Goal: Task Accomplishment & Management: Use online tool/utility

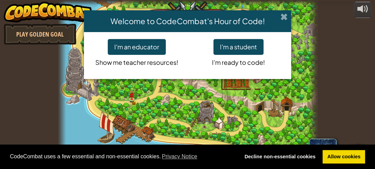
click at [284, 15] on span at bounding box center [283, 16] width 7 height 7
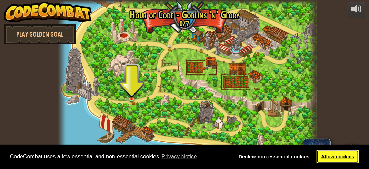
click at [336, 155] on link "Allow cookies" at bounding box center [338, 157] width 42 height 14
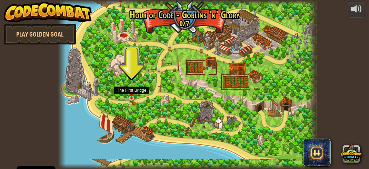
click at [131, 96] on img at bounding box center [131, 93] width 5 height 12
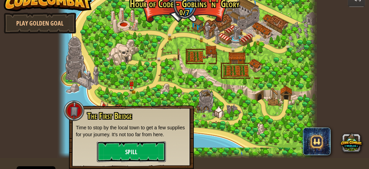
click at [131, 155] on button "Spill" at bounding box center [131, 151] width 69 height 21
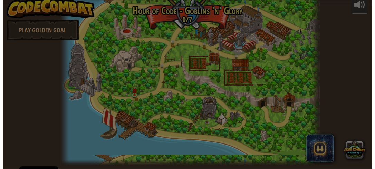
scroll to position [4, 0]
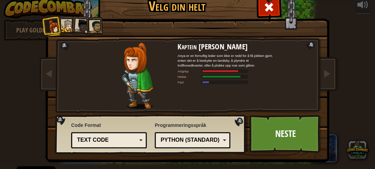
click at [64, 24] on div at bounding box center [67, 26] width 13 height 13
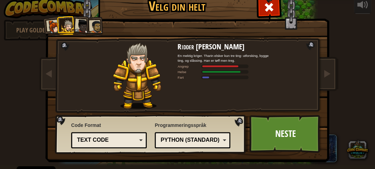
click at [83, 24] on div at bounding box center [82, 26] width 14 height 14
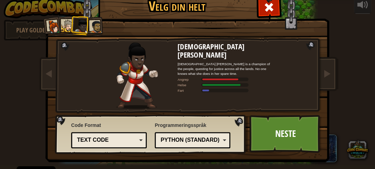
click at [95, 28] on div at bounding box center [95, 26] width 13 height 13
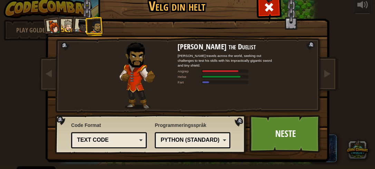
click at [57, 26] on li at bounding box center [52, 26] width 20 height 20
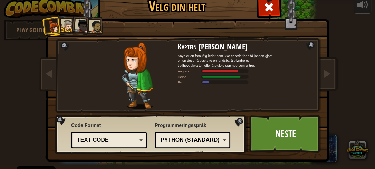
click at [121, 142] on div "Text code" at bounding box center [107, 140] width 60 height 8
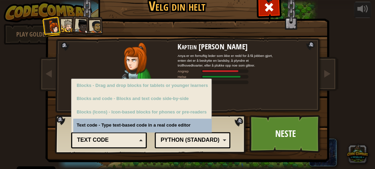
click at [121, 141] on div "Text code" at bounding box center [107, 140] width 60 height 8
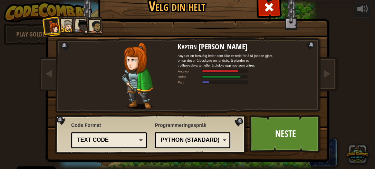
click at [179, 145] on div "Python (Standard)" at bounding box center [192, 140] width 67 height 11
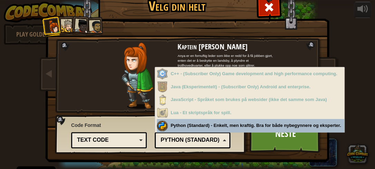
click at [184, 141] on div "Python (Standard)" at bounding box center [190, 140] width 60 height 8
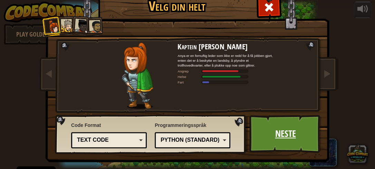
click at [284, 138] on link "Neste" at bounding box center [285, 134] width 72 height 38
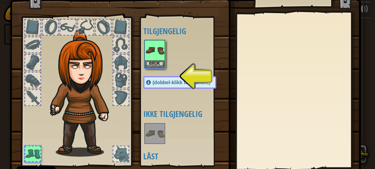
scroll to position [23, 0]
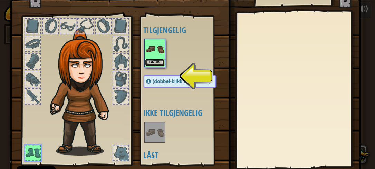
click at [150, 60] on button "Bruk" at bounding box center [154, 62] width 19 height 7
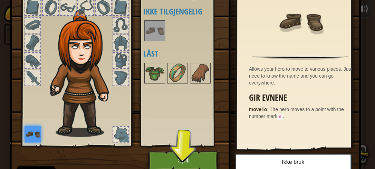
scroll to position [43, 0]
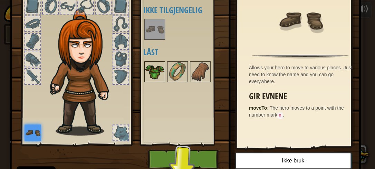
click at [155, 73] on img at bounding box center [154, 71] width 19 height 19
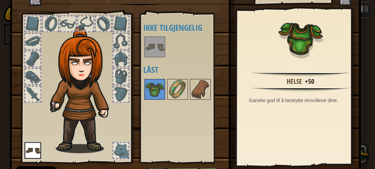
scroll to position [24, 0]
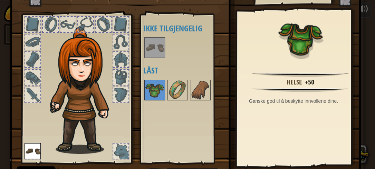
drag, startPoint x: 154, startPoint y: 88, endPoint x: 95, endPoint y: 72, distance: 61.0
click at [95, 72] on div "Utstyr 1000 Tilgjengelig Bruk (dobbel-klikk for å bruke) Ikke tilgjengelig Låst…" at bounding box center [187, 81] width 351 height 228
click at [175, 95] on img at bounding box center [177, 89] width 19 height 19
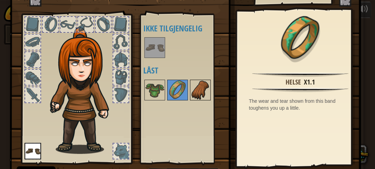
click at [206, 90] on img at bounding box center [199, 89] width 19 height 19
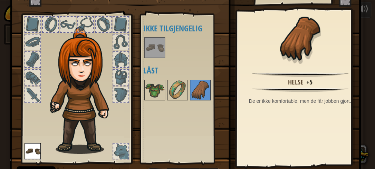
click at [172, 129] on div "Tilgjengelig Bruk (dobbel-klikk for å bruke) Ikke tilgjengelig Låst" at bounding box center [186, 89] width 87 height 144
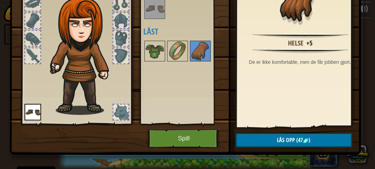
scroll to position [63, 0]
click at [168, 138] on button "Spill" at bounding box center [184, 138] width 72 height 19
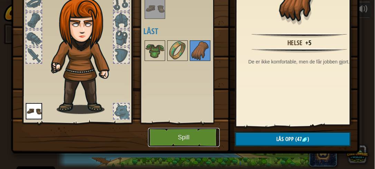
scroll to position [26, 0]
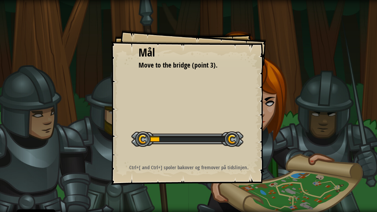
click at [188, 164] on strong "Ctrl+[ and Ctrl+] spoler bakover og fremover på tidslinjen." at bounding box center [188, 167] width 119 height 7
click at [187, 149] on div "Start brett" at bounding box center [187, 139] width 112 height 28
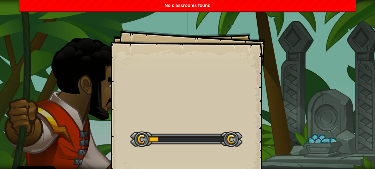
click at [193, 9] on div "No classrooms found" at bounding box center [187, 5] width 336 height 11
